Goal: Information Seeking & Learning: Learn about a topic

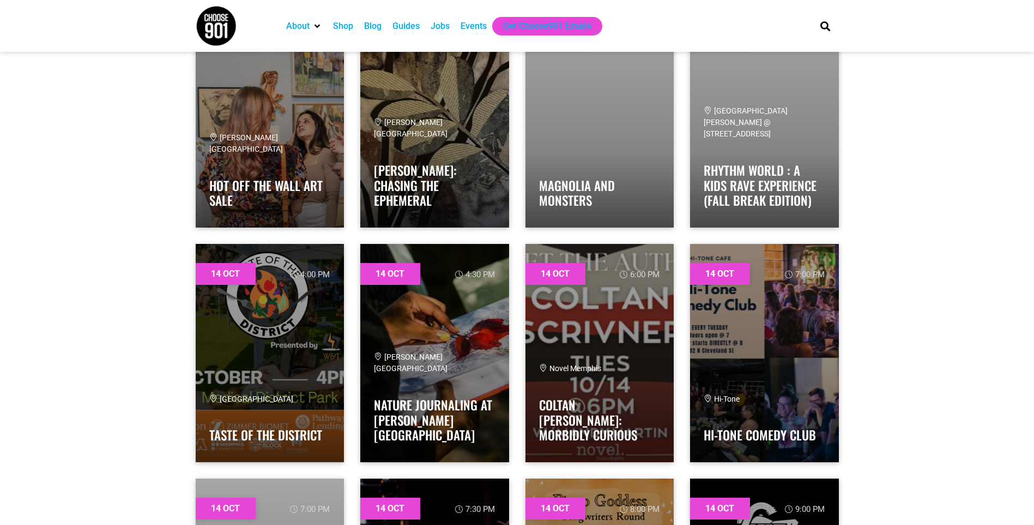
scroll to position [8238, 0]
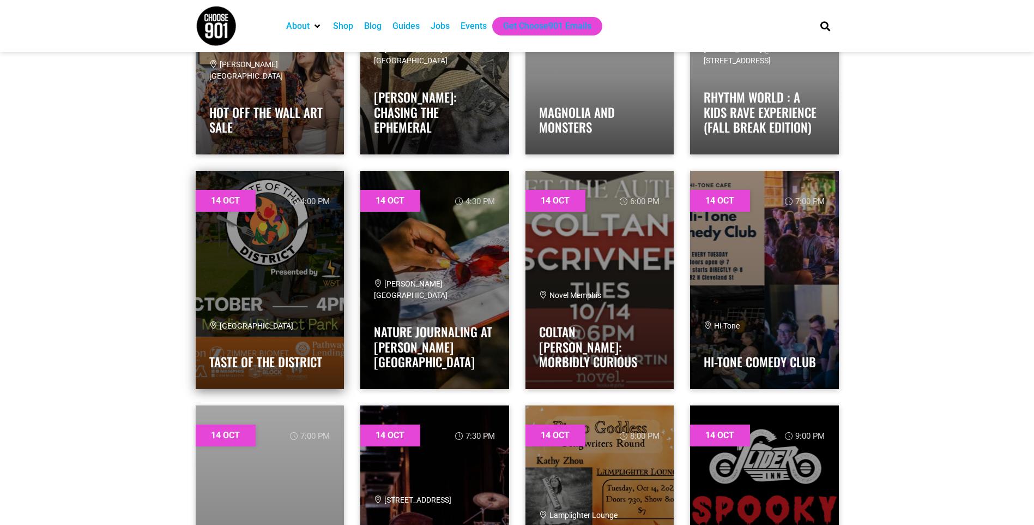
click at [228, 286] on link at bounding box center [270, 280] width 149 height 218
